Goal: Check status: Check status

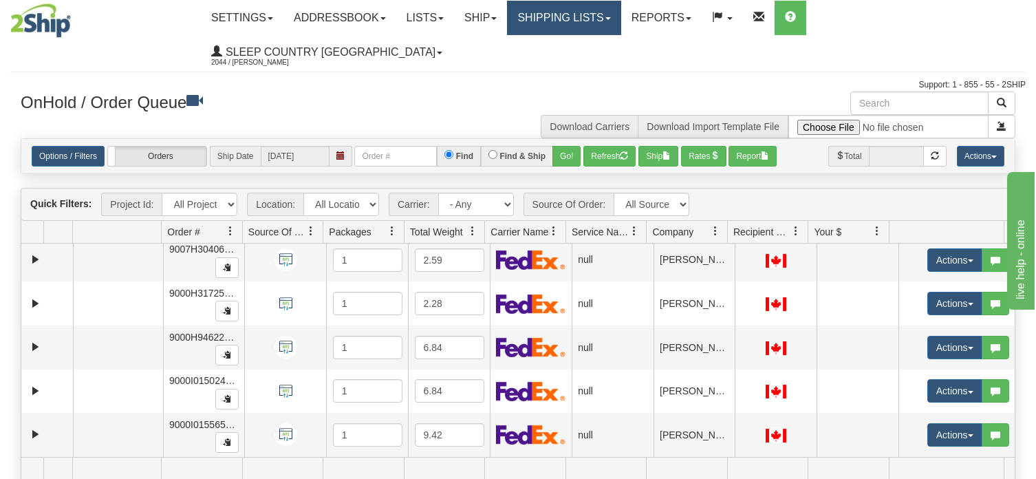
click at [621, 20] on link "Shipping lists" at bounding box center [564, 18] width 114 height 34
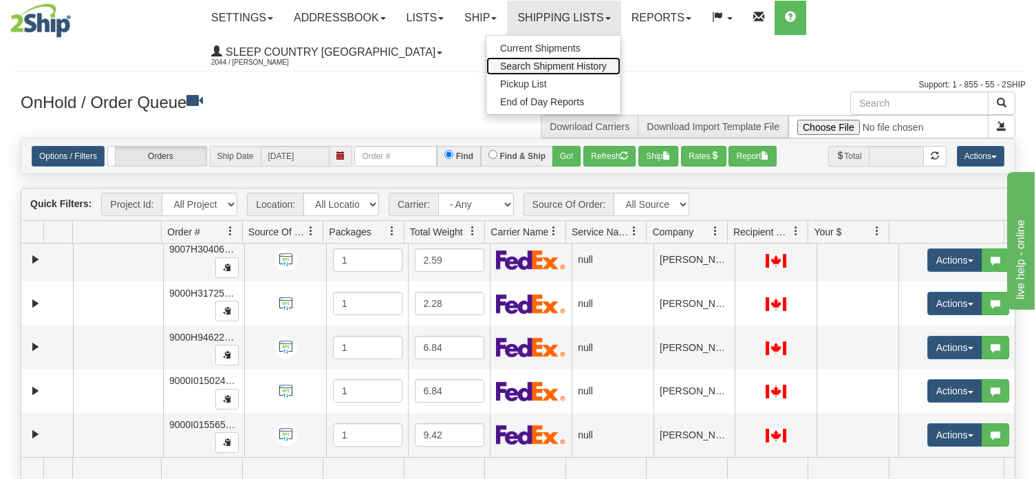
click at [592, 67] on span "Search Shipment History" at bounding box center [553, 66] width 107 height 11
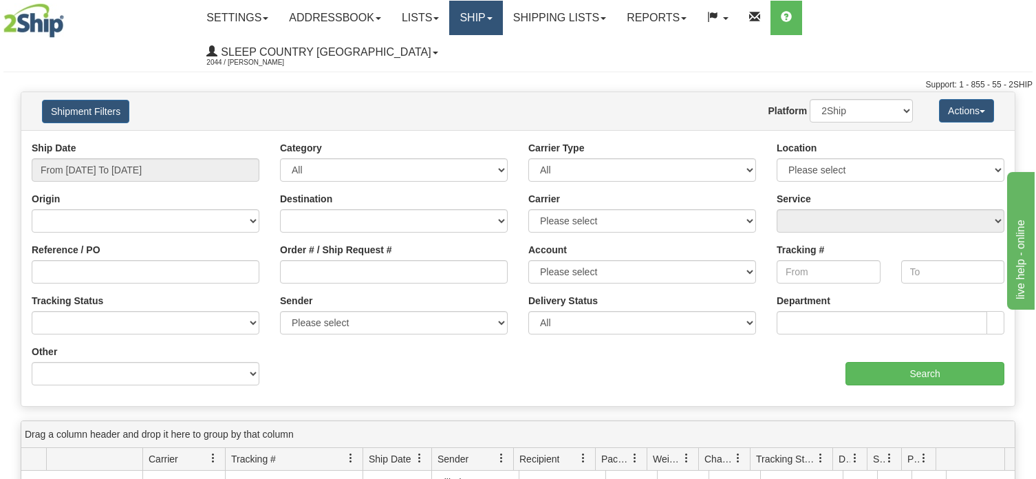
click at [502, 17] on link "Ship" at bounding box center [475, 18] width 53 height 34
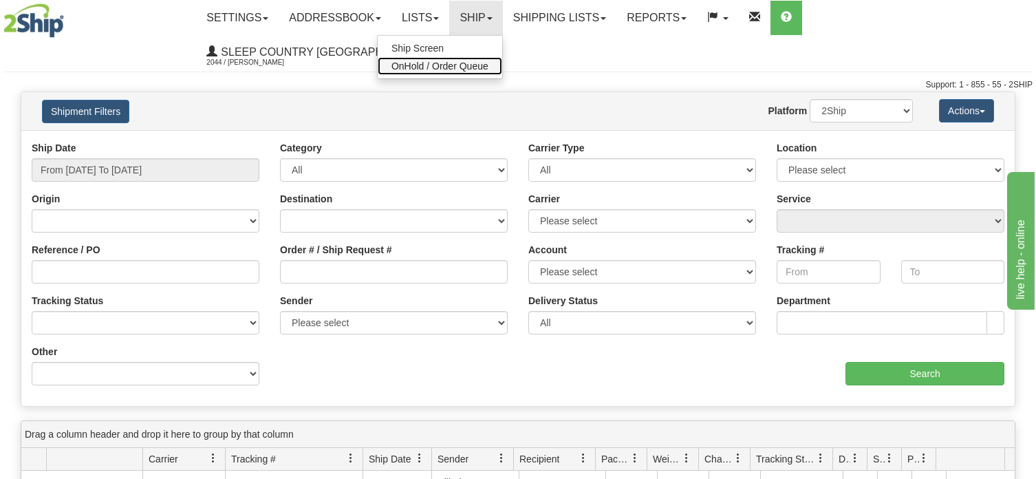
click at [489, 64] on span "OnHold / Order Queue" at bounding box center [440, 66] width 97 height 11
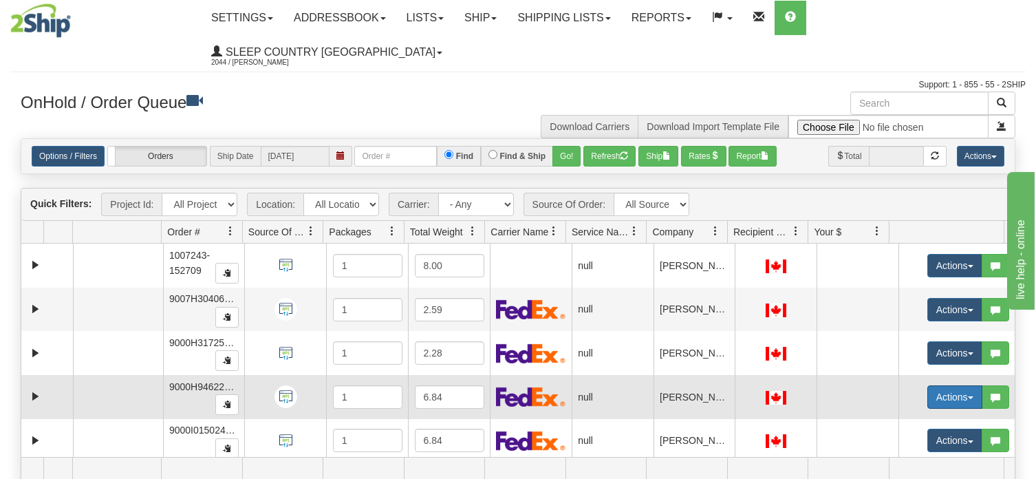
click at [968, 396] on span "button" at bounding box center [971, 397] width 6 height 3
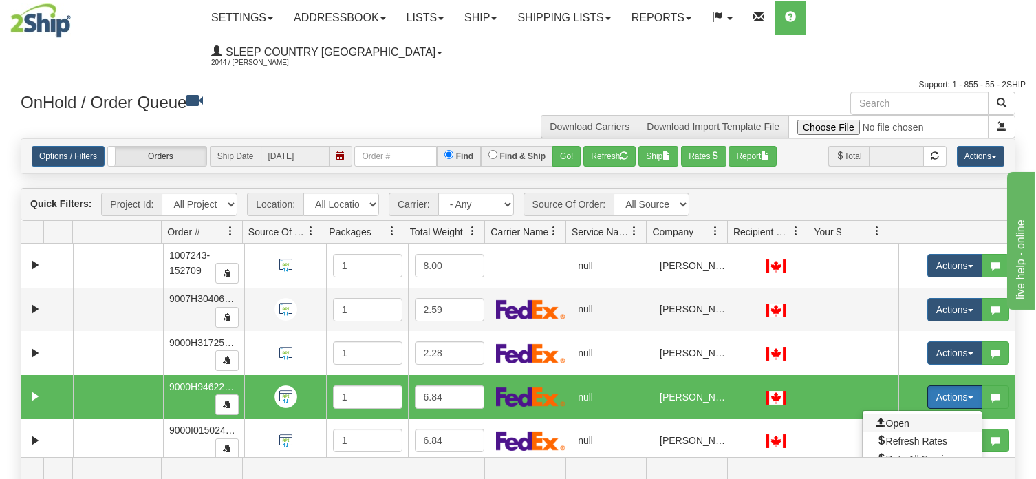
click at [888, 418] on span "Open" at bounding box center [893, 423] width 33 height 11
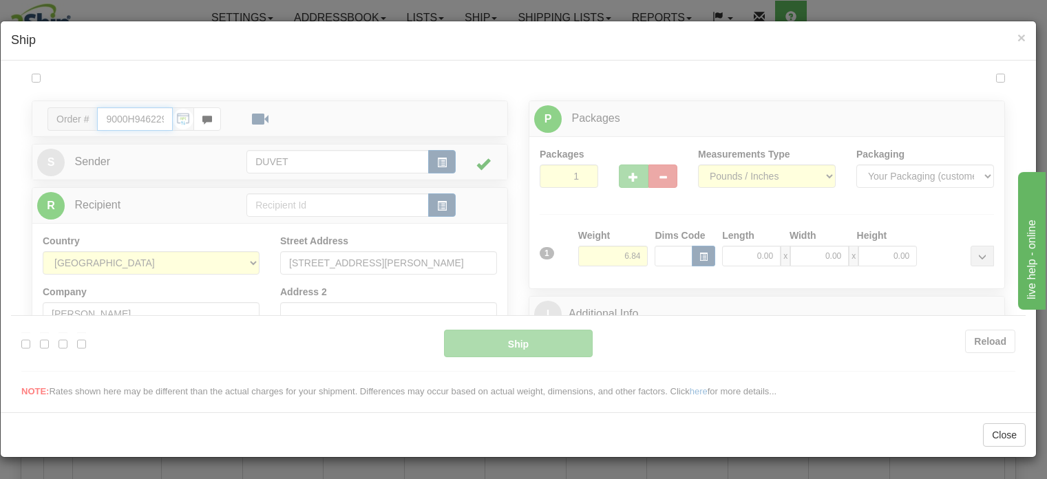
type input "06:00"
type input "16:00"
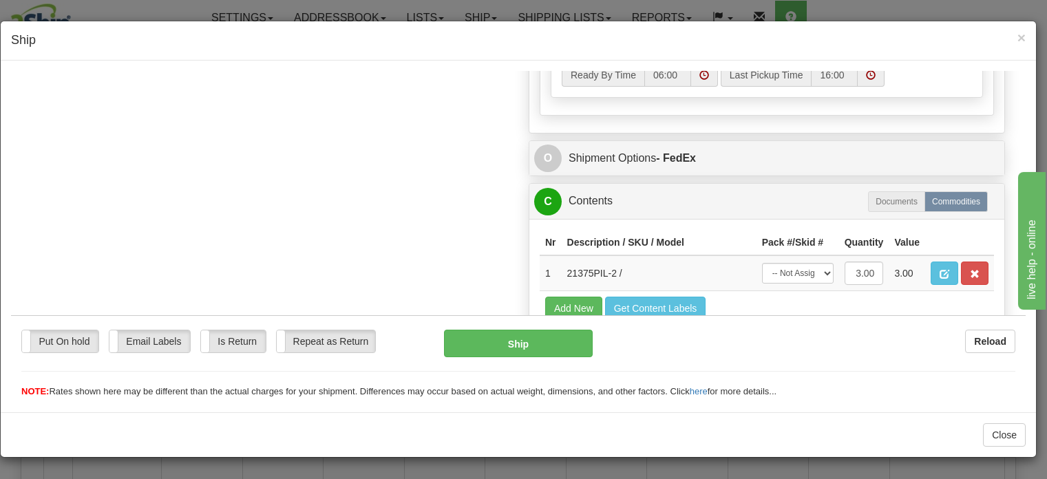
scroll to position [757, 0]
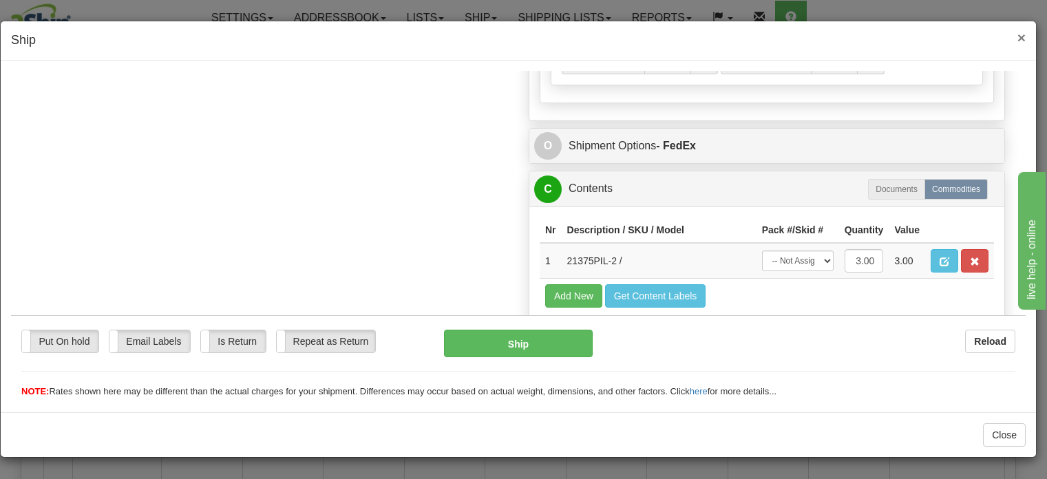
click at [1019, 35] on span "×" at bounding box center [1021, 38] width 8 height 16
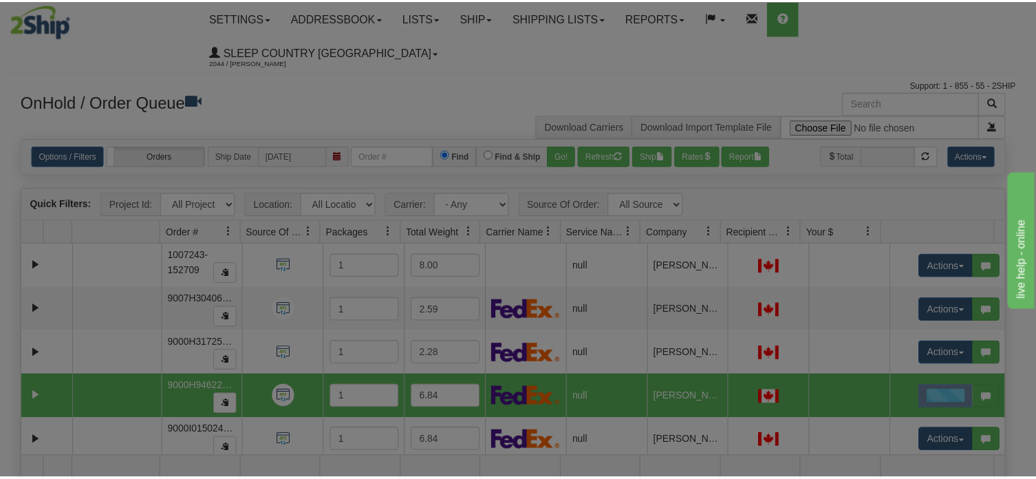
scroll to position [0, 0]
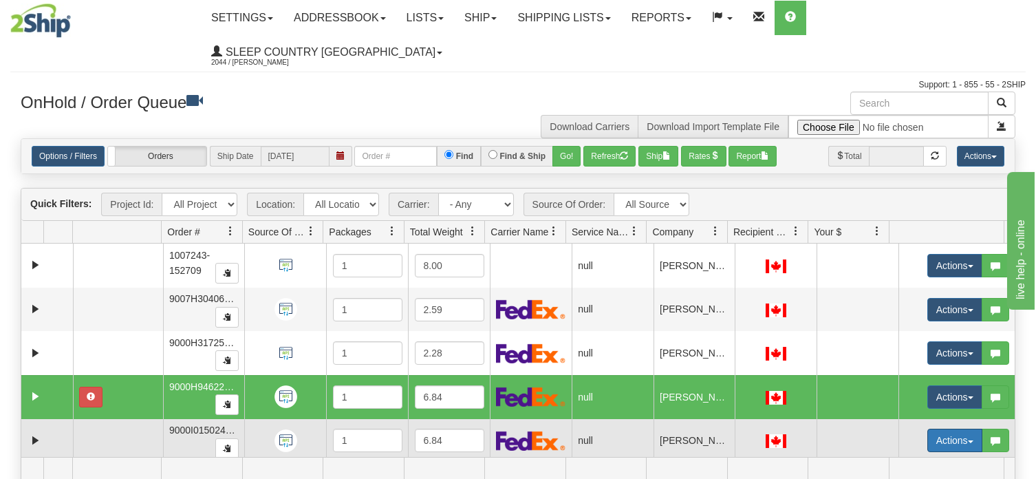
click at [959, 429] on button "Actions" at bounding box center [955, 440] width 55 height 23
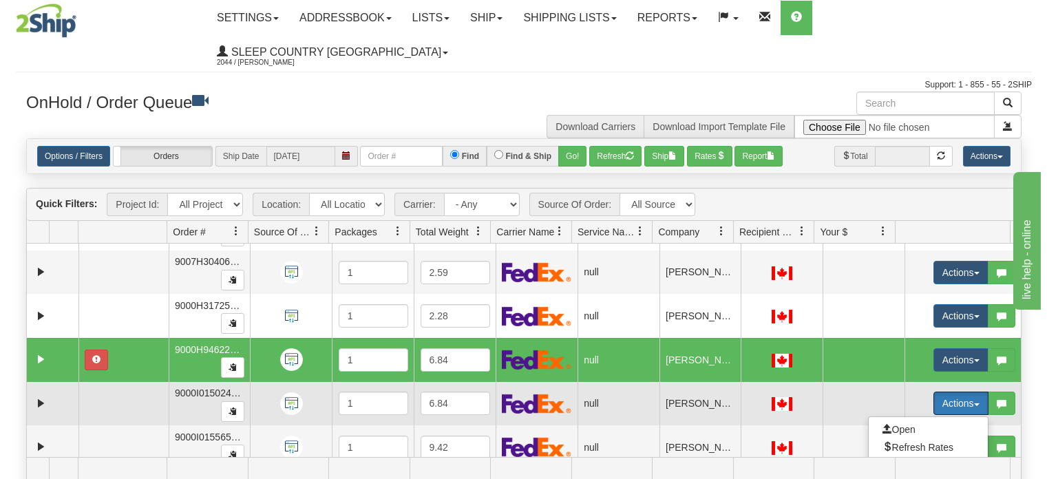
scroll to position [69, 0]
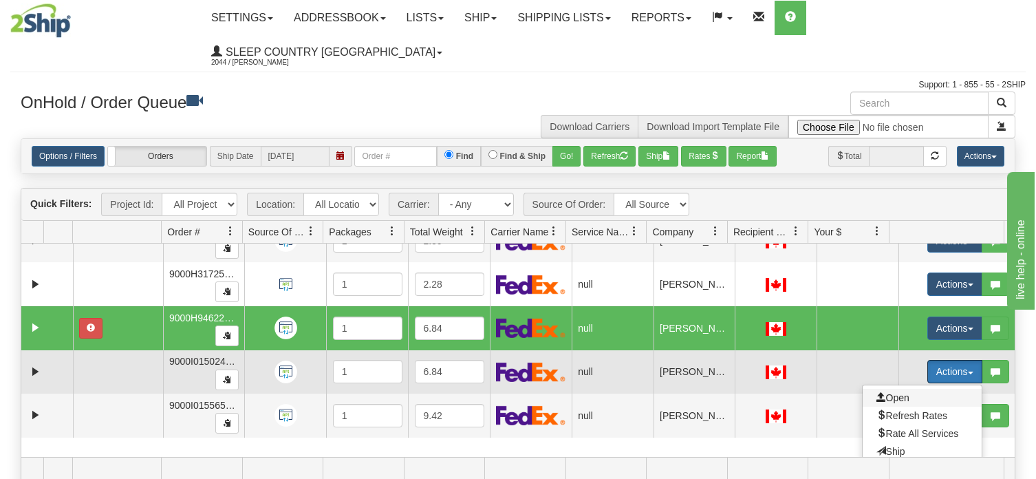
click at [895, 392] on span "Open" at bounding box center [893, 397] width 33 height 11
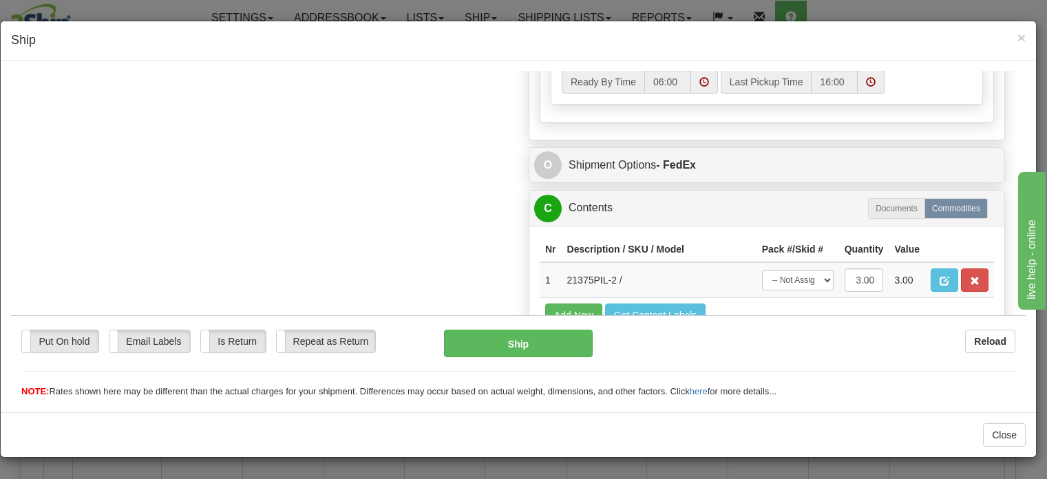
scroll to position [757, 0]
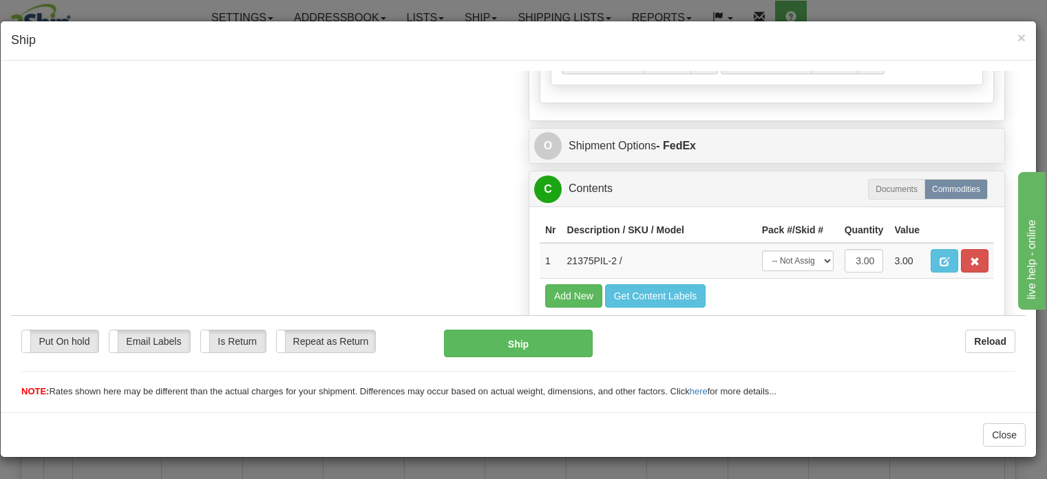
click at [1015, 36] on h4 "Ship" at bounding box center [518, 41] width 1014 height 18
click at [1021, 35] on span "×" at bounding box center [1021, 38] width 8 height 16
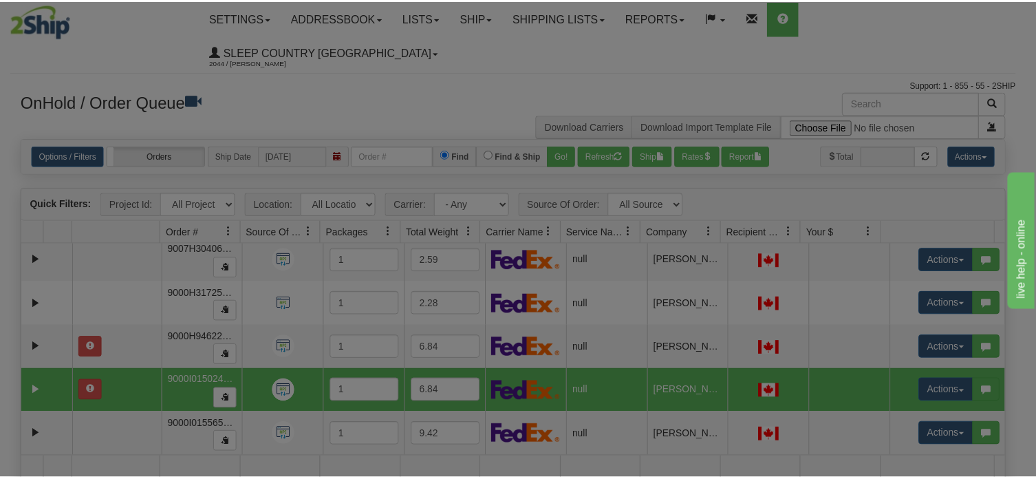
scroll to position [0, 0]
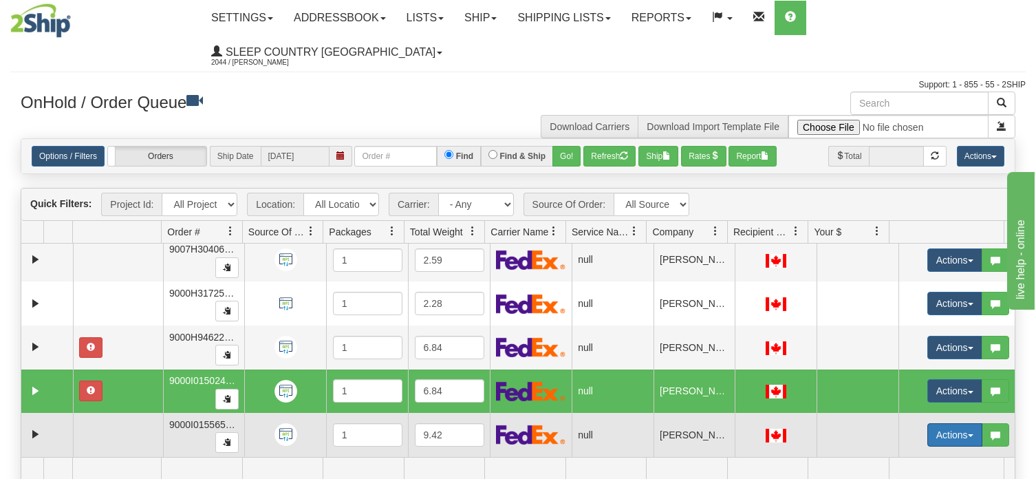
click at [968, 434] on span "button" at bounding box center [971, 435] width 6 height 3
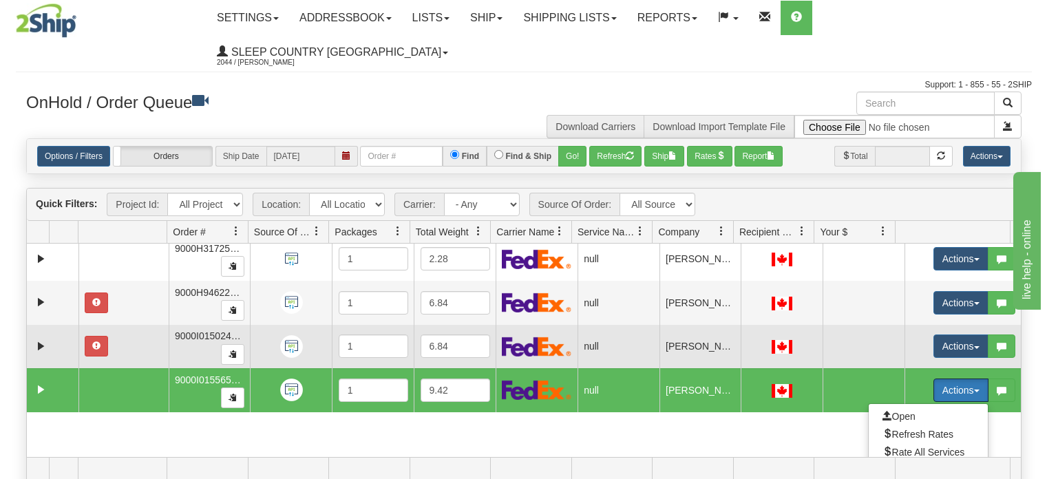
scroll to position [118, 0]
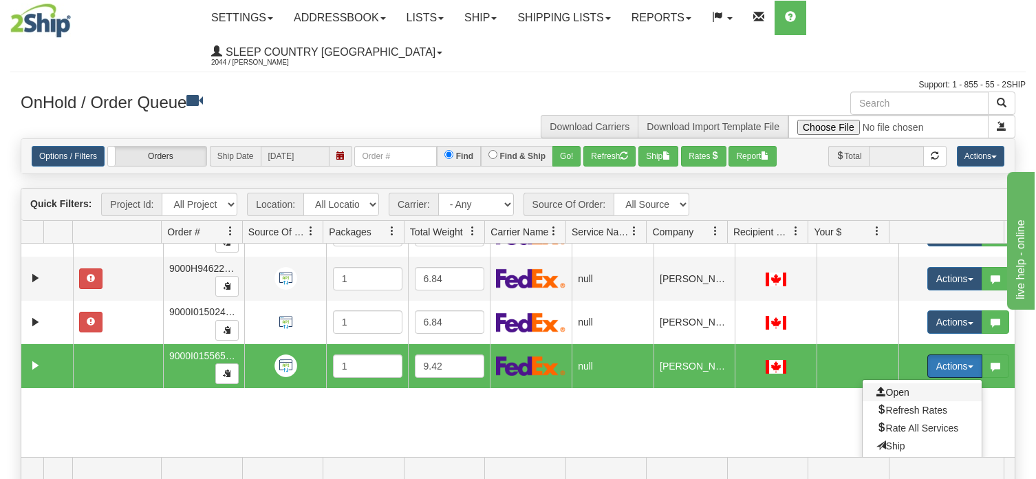
click at [888, 387] on span "Open" at bounding box center [893, 392] width 33 height 11
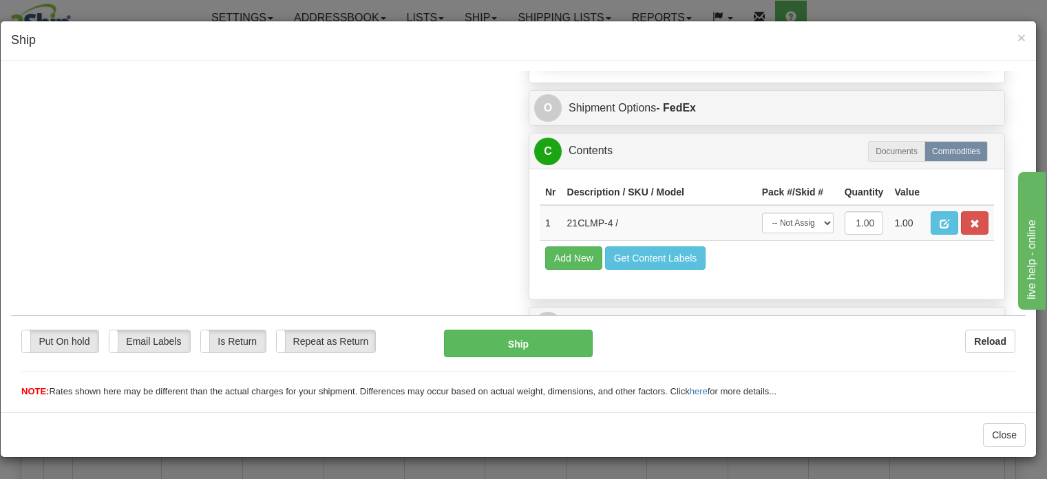
scroll to position [826, 0]
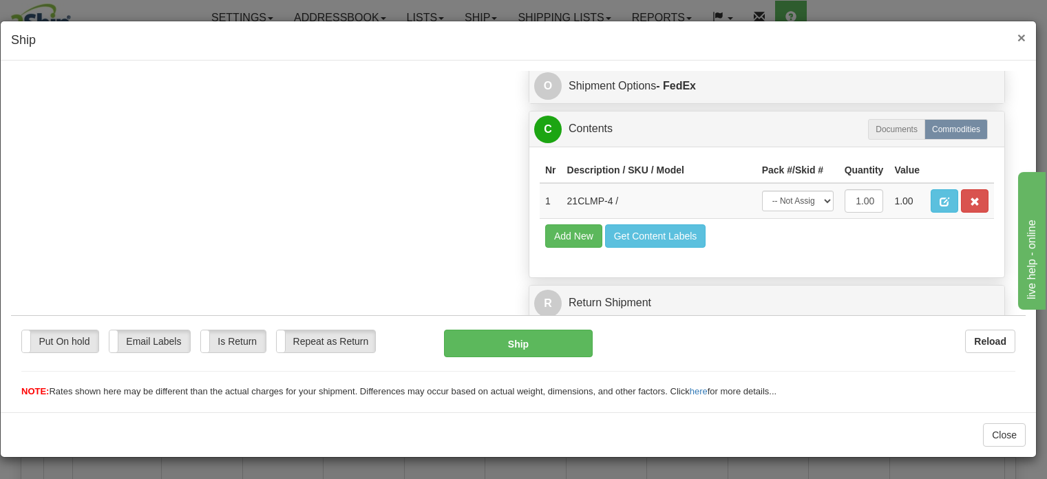
click at [1019, 34] on span "×" at bounding box center [1021, 38] width 8 height 16
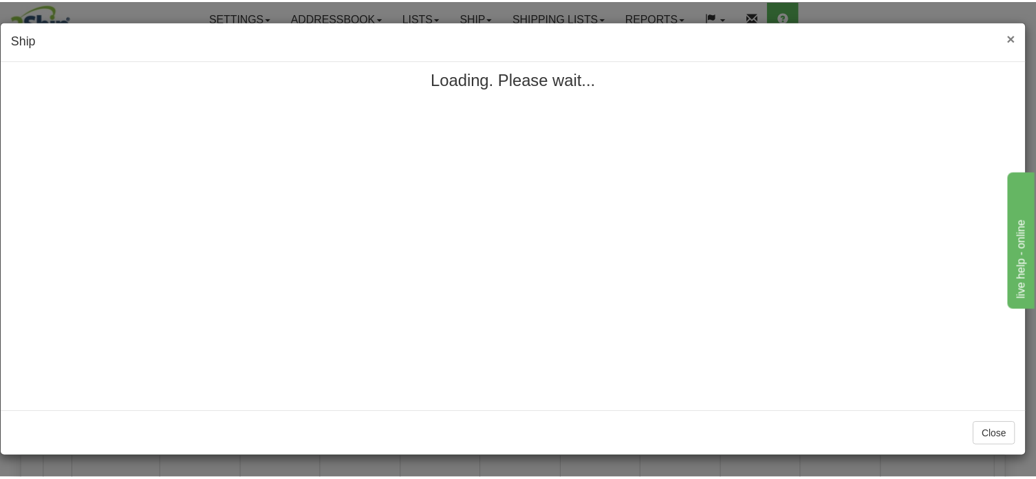
scroll to position [0, 0]
